Goal: Task Accomplishment & Management: Use online tool/utility

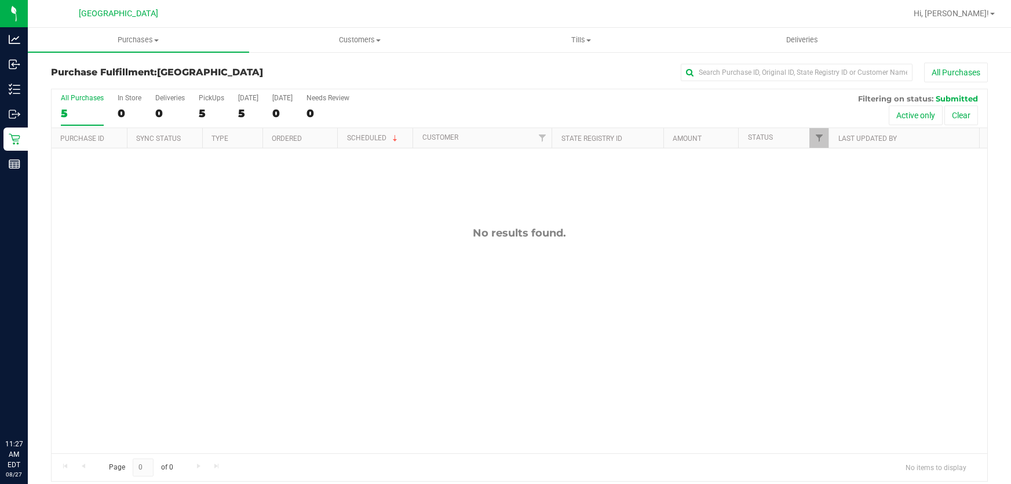
click at [588, 28] on uib-tab-heading "Tills Manage tills Reconcile e-payments" at bounding box center [581, 39] width 220 height 23
click at [531, 72] on span "Manage tills" at bounding box center [509, 70] width 78 height 10
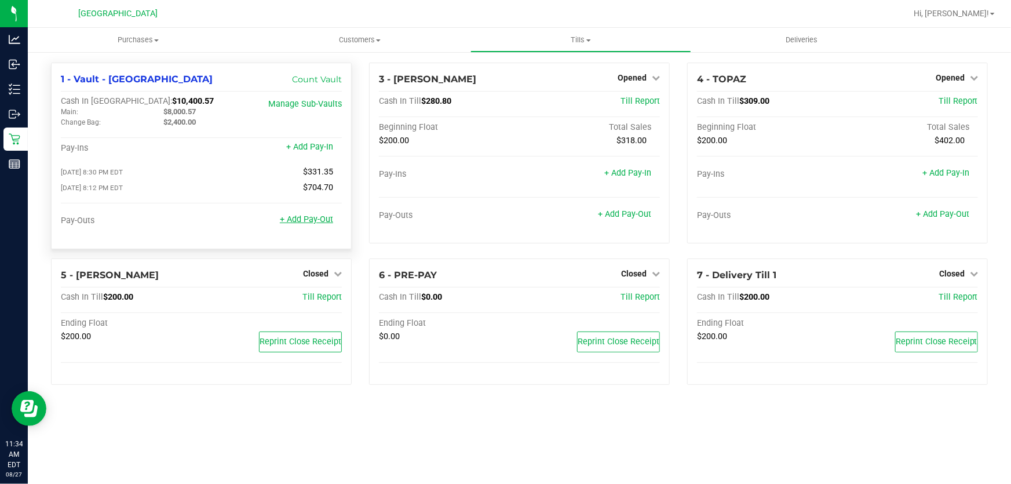
click at [313, 224] on link "+ Add Pay-Out" at bounding box center [306, 219] width 53 height 10
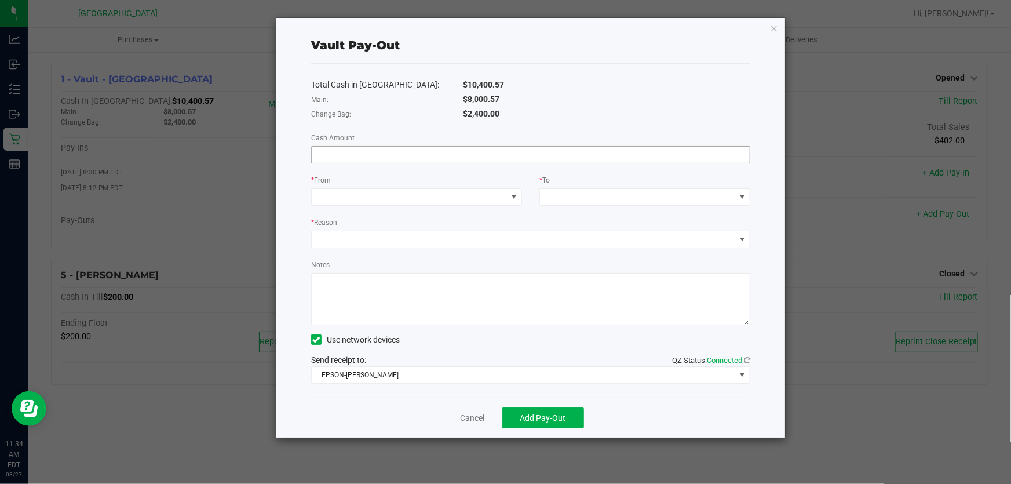
click at [390, 151] on input at bounding box center [531, 155] width 438 height 16
type input "$8,000.57"
click at [375, 199] on span at bounding box center [409, 197] width 195 height 16
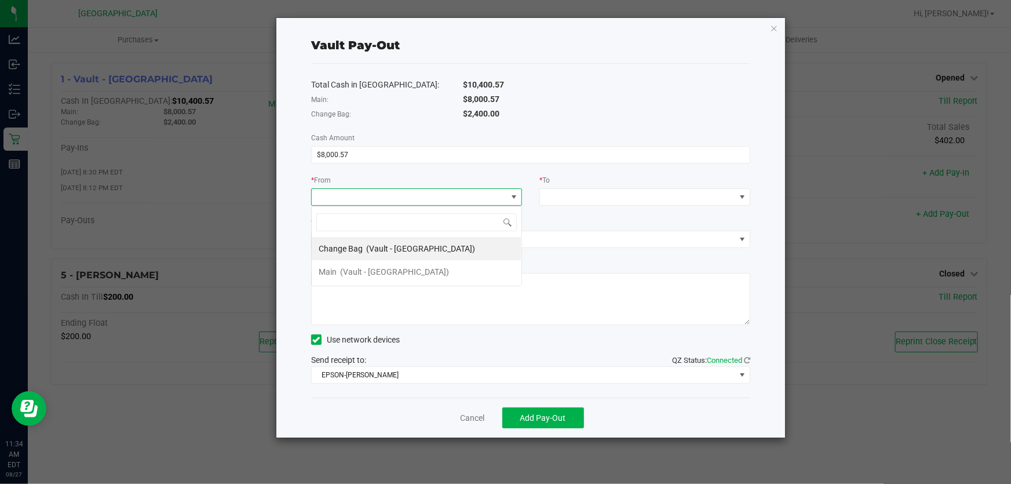
scroll to position [17, 210]
click at [367, 276] on span "(Vault - [GEOGRAPHIC_DATA])" at bounding box center [394, 271] width 109 height 9
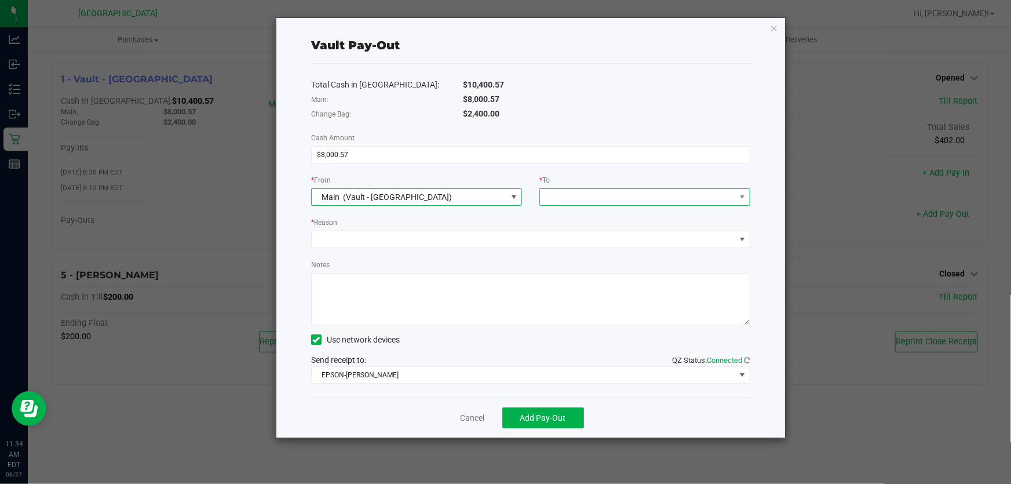
click at [577, 198] on span at bounding box center [637, 197] width 195 height 16
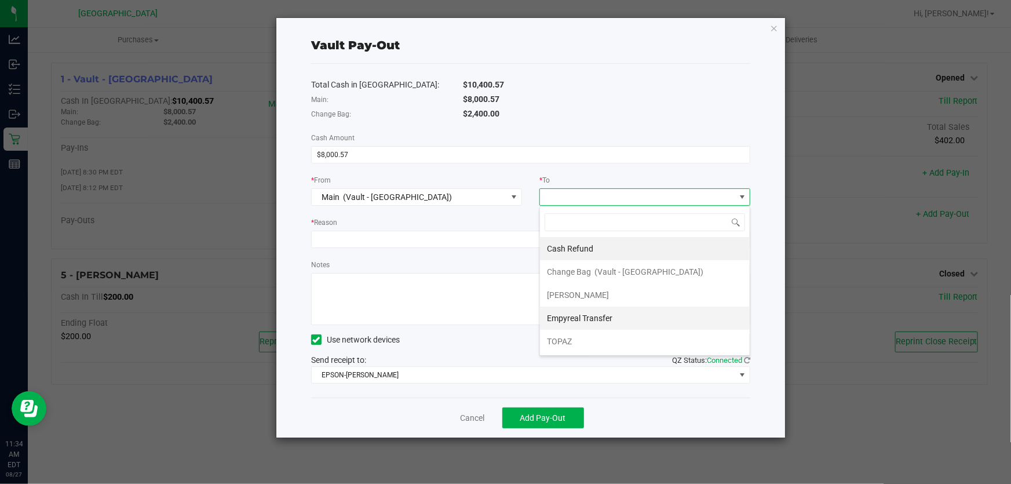
click at [576, 312] on div "Empyreal Transfer" at bounding box center [580, 318] width 67 height 21
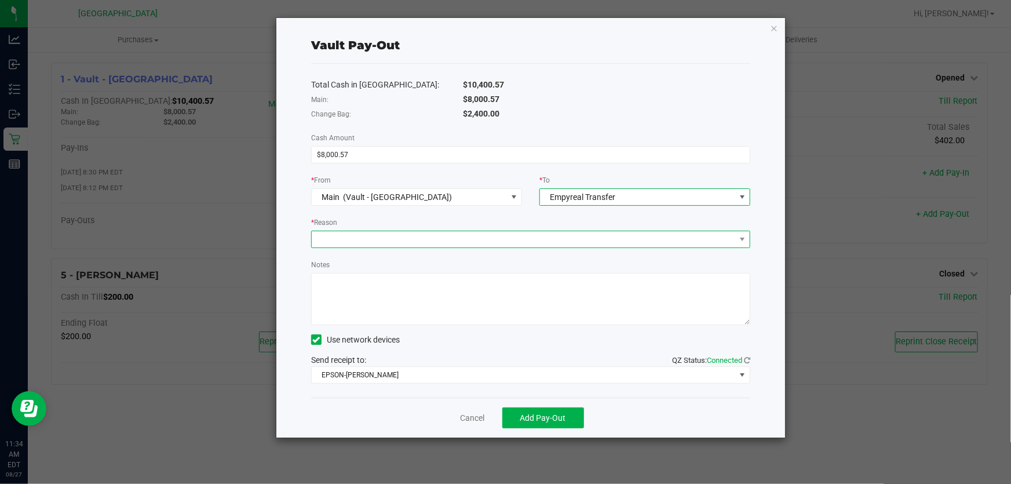
click at [487, 234] on span at bounding box center [523, 239] width 423 height 16
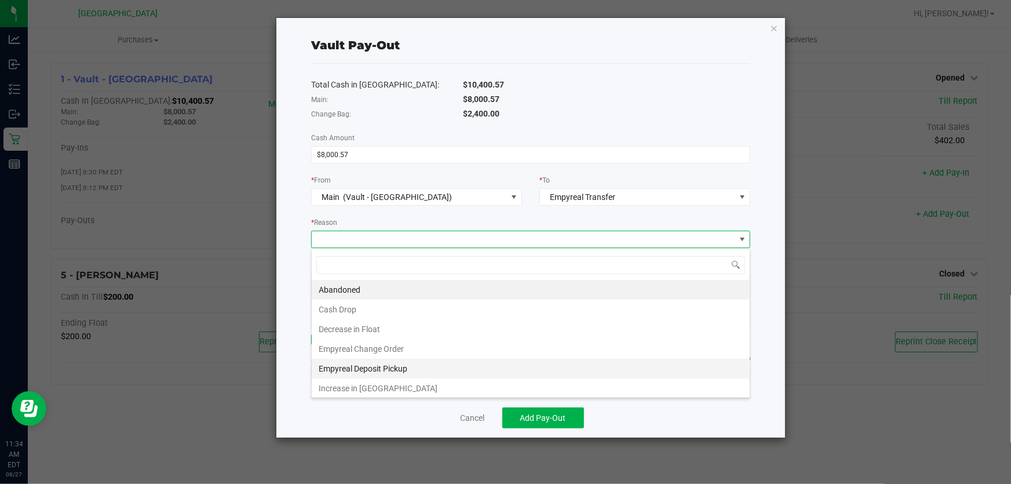
scroll to position [1, 0]
click at [384, 368] on li "Empyreal Deposit Pickup" at bounding box center [531, 367] width 438 height 20
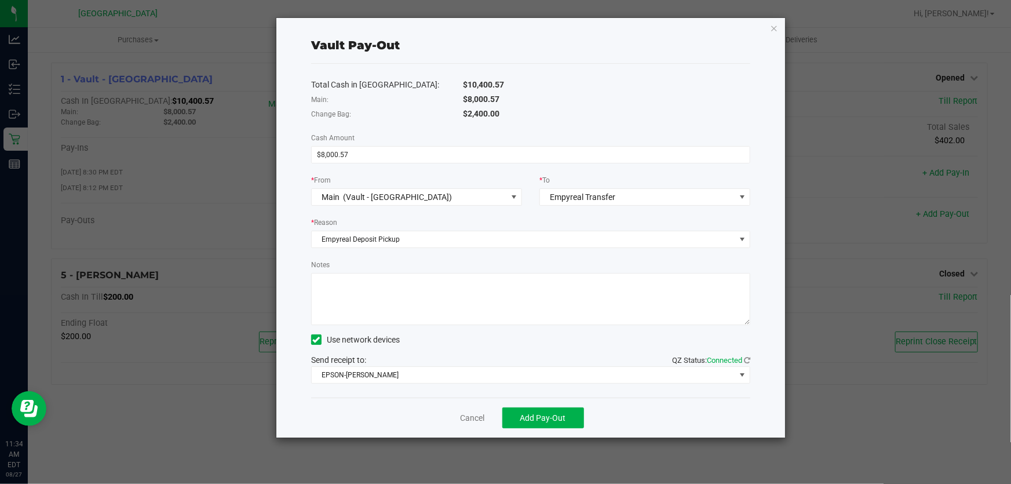
click at [395, 302] on textarea "Notes" at bounding box center [530, 299] width 439 height 52
type textarea "Emp Pick Up 8/27"
click at [412, 381] on span "EPSON-[PERSON_NAME]" at bounding box center [523, 375] width 423 height 16
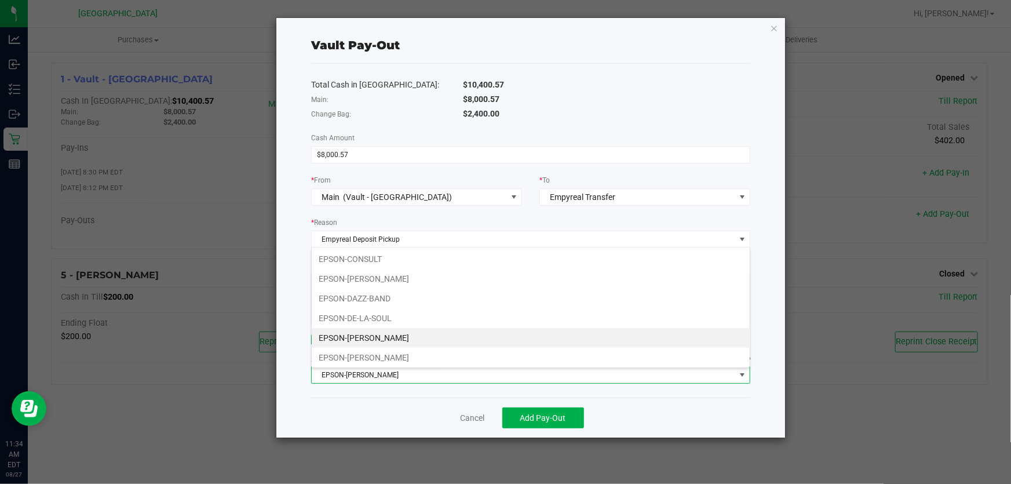
scroll to position [17, 440]
click at [638, 416] on div "Cancel Add Pay-Out" at bounding box center [530, 417] width 439 height 40
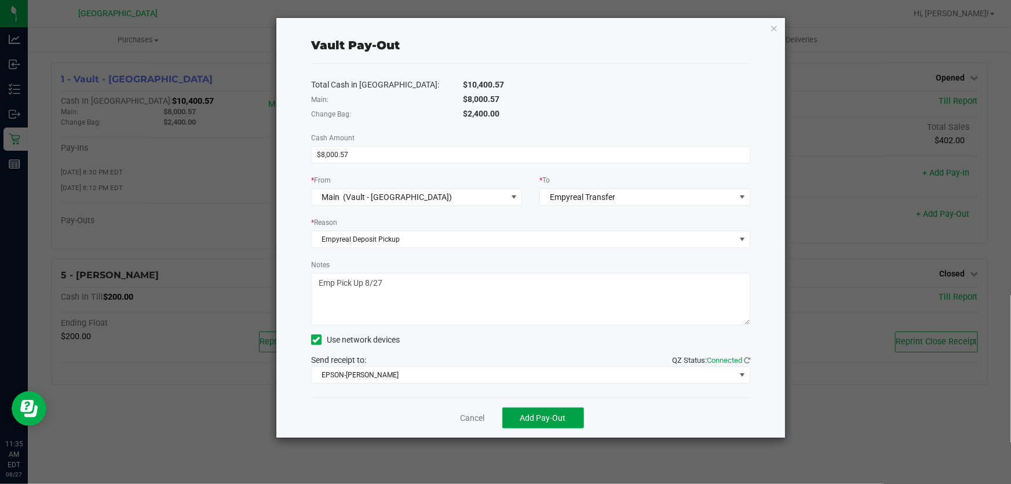
click at [567, 419] on button "Add Pay-Out" at bounding box center [543, 417] width 82 height 21
click at [466, 415] on link "Dismiss" at bounding box center [468, 418] width 28 height 12
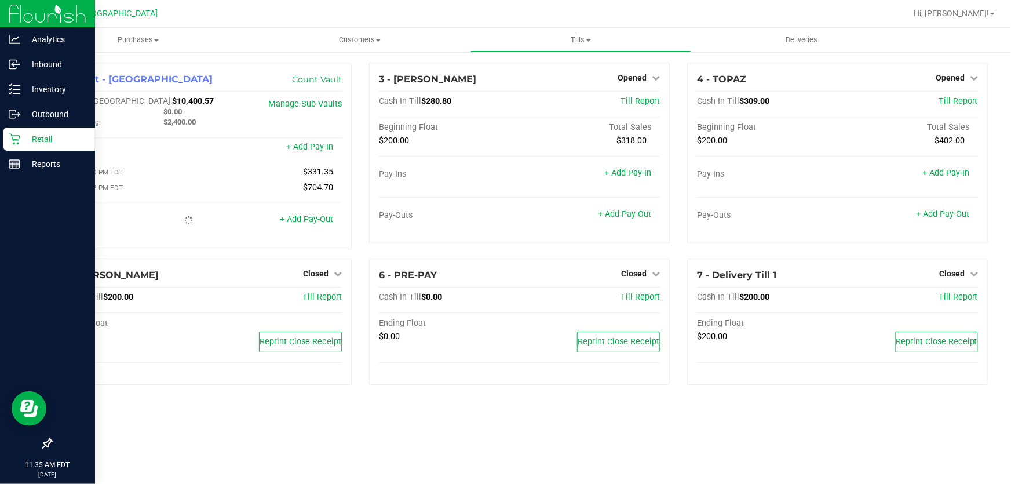
click at [14, 141] on icon at bounding box center [14, 139] width 11 height 11
